Goal: Find specific page/section: Find specific page/section

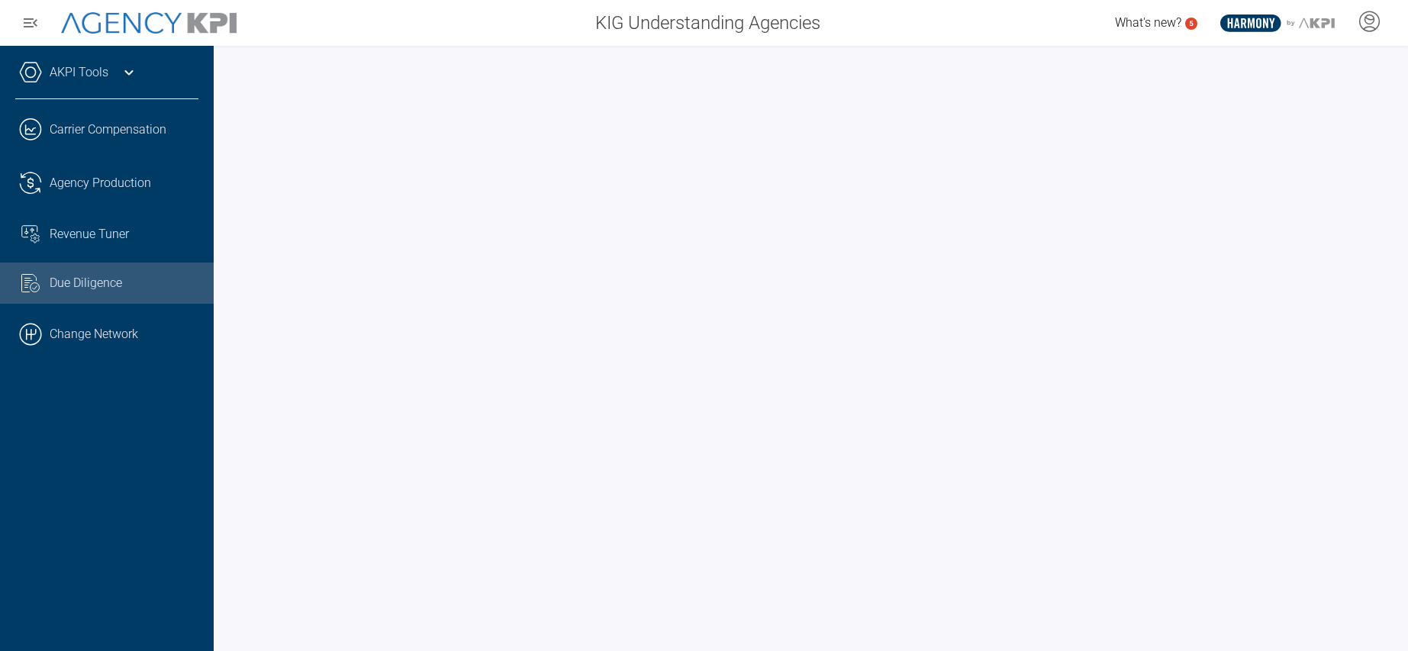
click at [64, 291] on div "Due Diligence" at bounding box center [124, 283] width 149 height 18
click at [79, 344] on link ".cls-1{fill:none;stroke:#000;stroke-linecap:round;stroke-linejoin:round;stroke-…" at bounding box center [107, 334] width 214 height 46
click at [83, 284] on span "Due Diligence" at bounding box center [86, 283] width 72 height 18
